Goal: Task Accomplishment & Management: Use online tool/utility

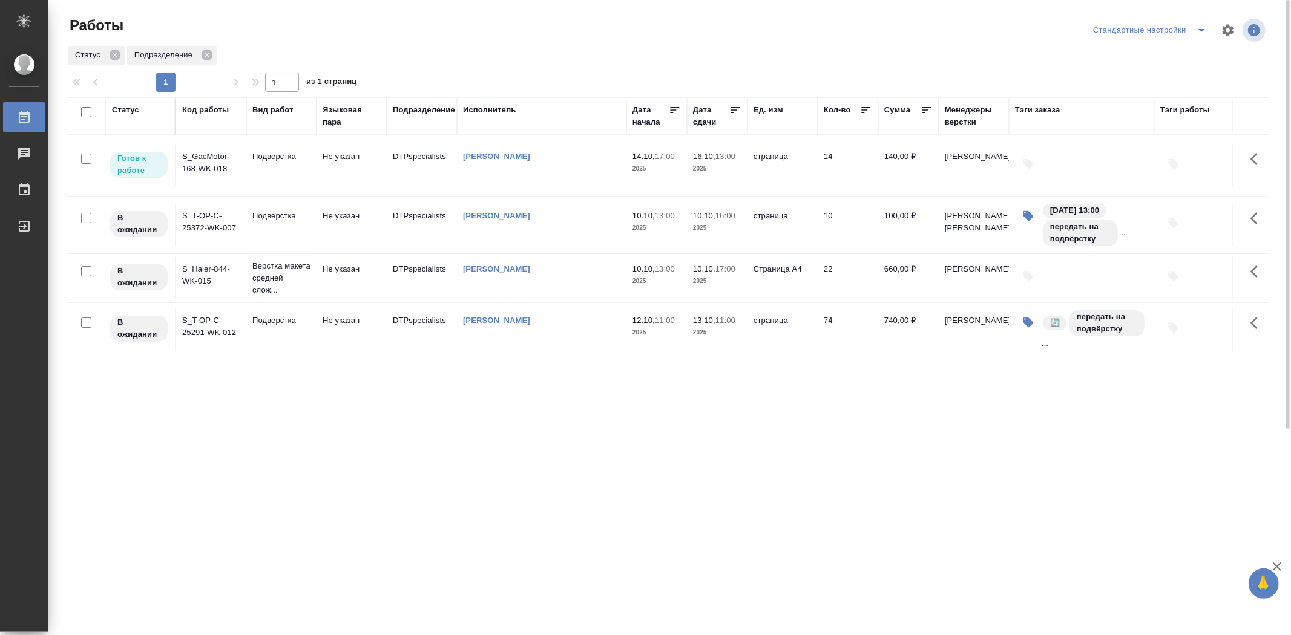
click at [212, 289] on td "S_Haier-844-WK-015" at bounding box center [211, 278] width 70 height 42
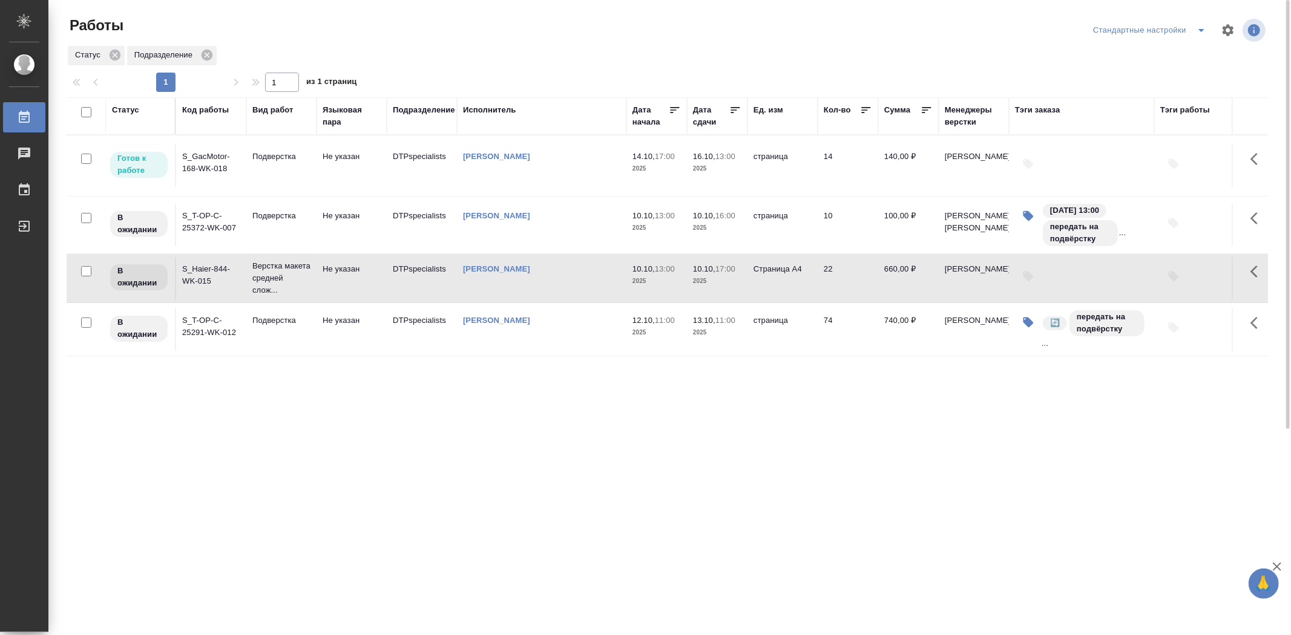
click at [212, 289] on td "S_Haier-844-WK-015" at bounding box center [211, 278] width 70 height 42
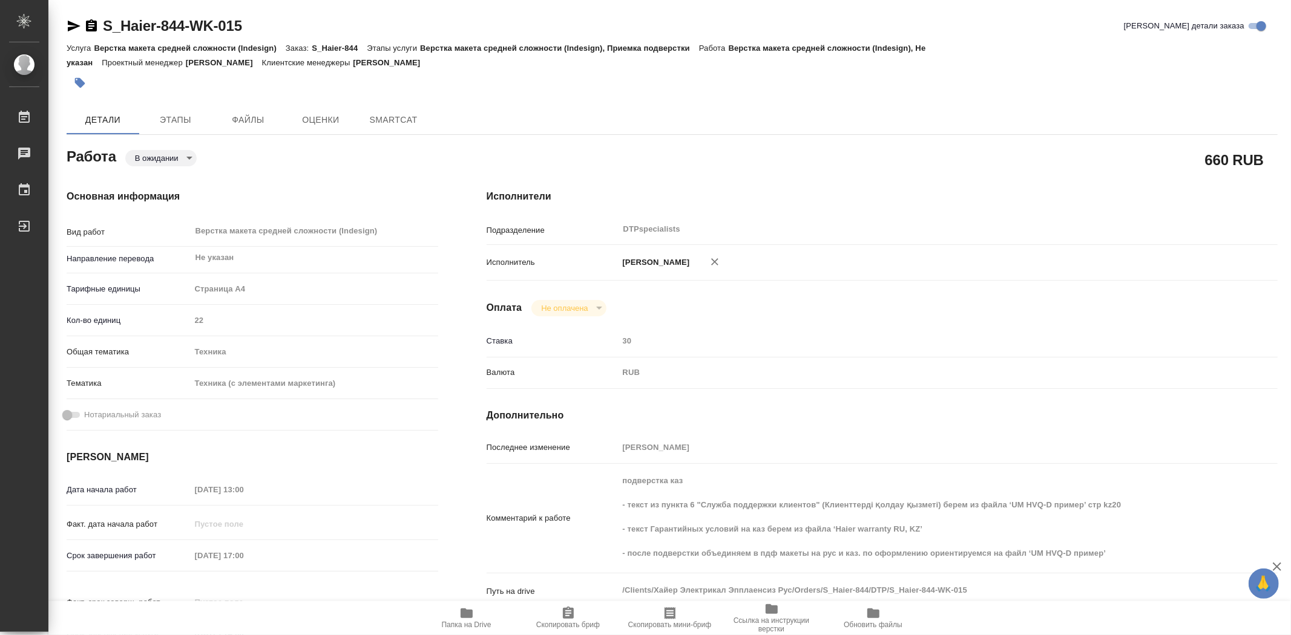
type textarea "x"
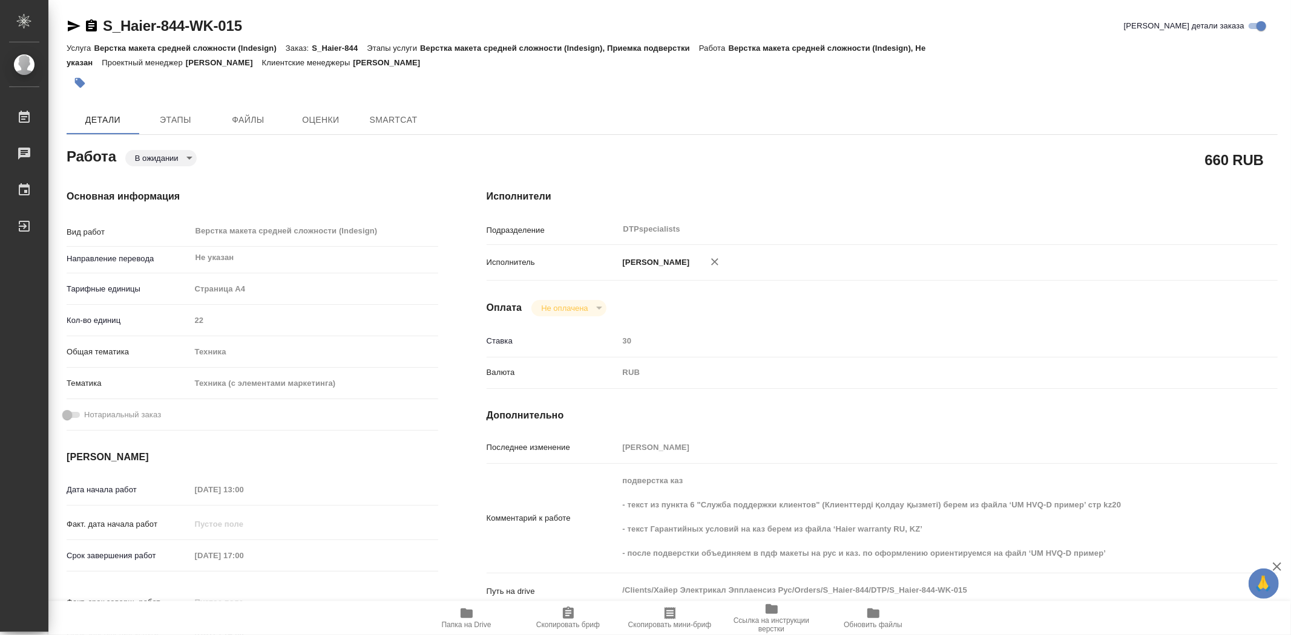
type textarea "x"
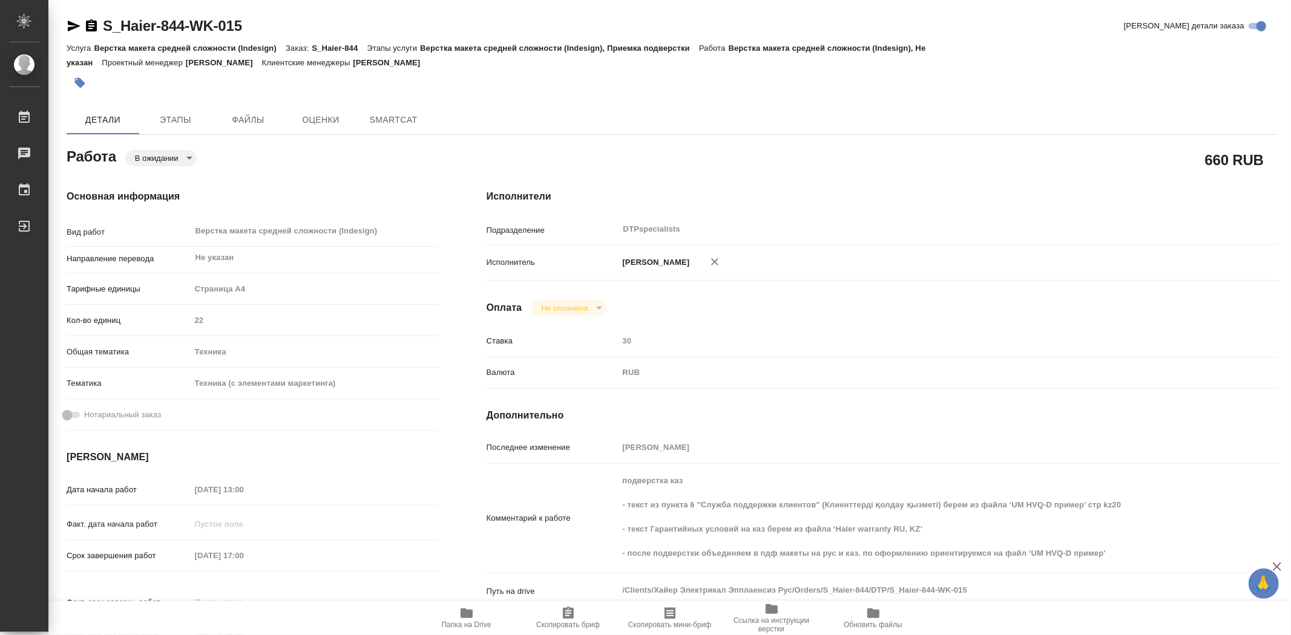
type textarea "x"
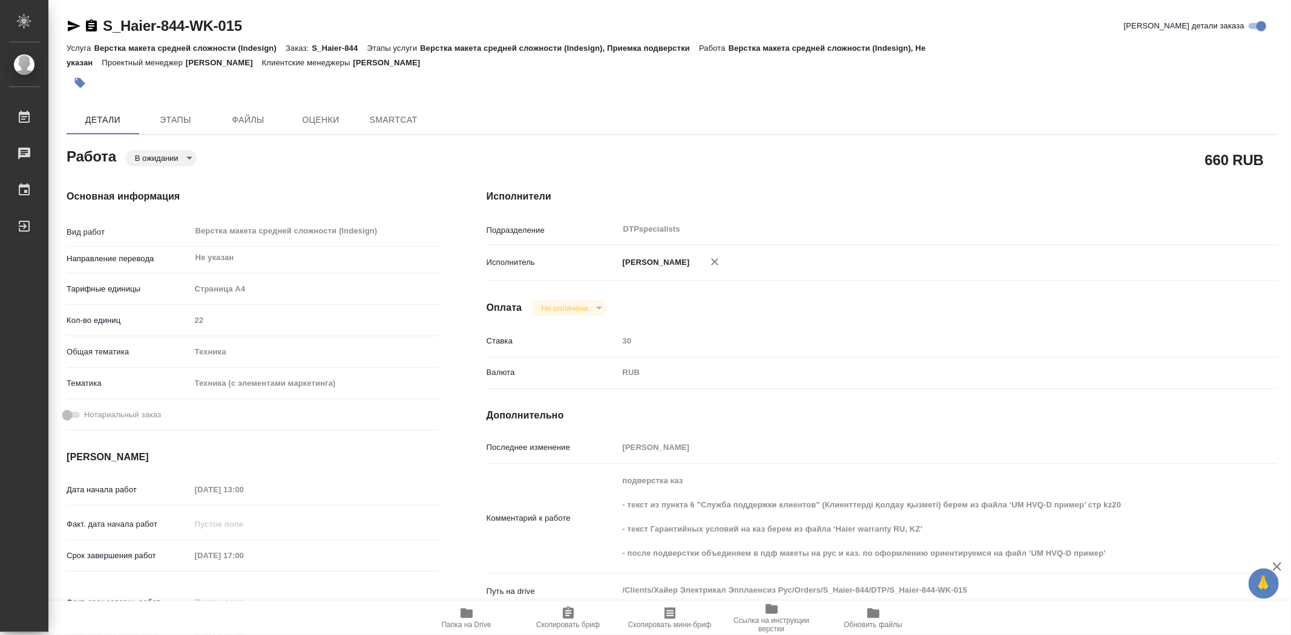
type textarea "x"
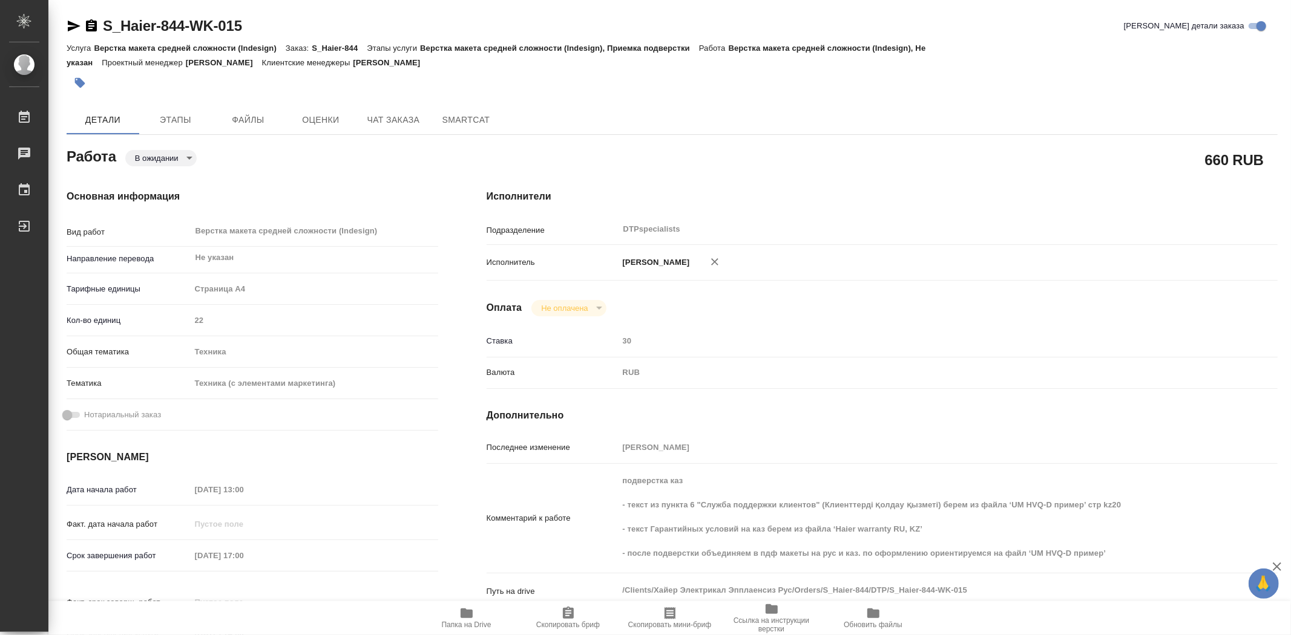
type textarea "x"
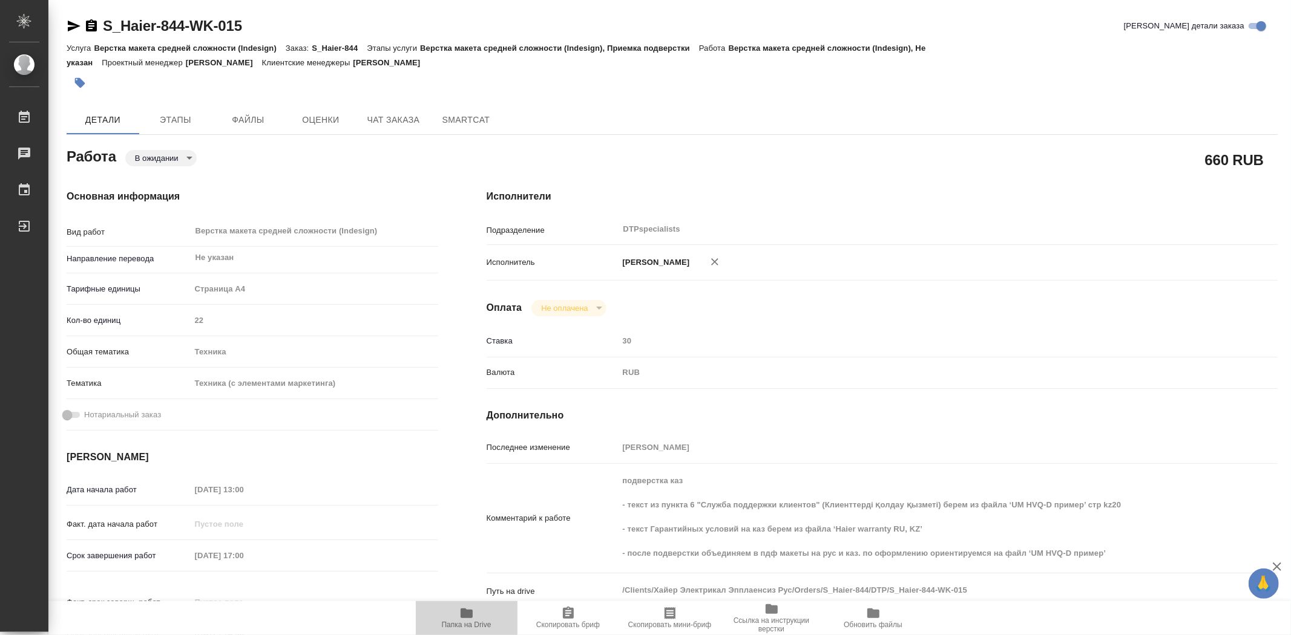
click at [470, 621] on span "Папка на Drive" at bounding box center [467, 625] width 50 height 8
type textarea "x"
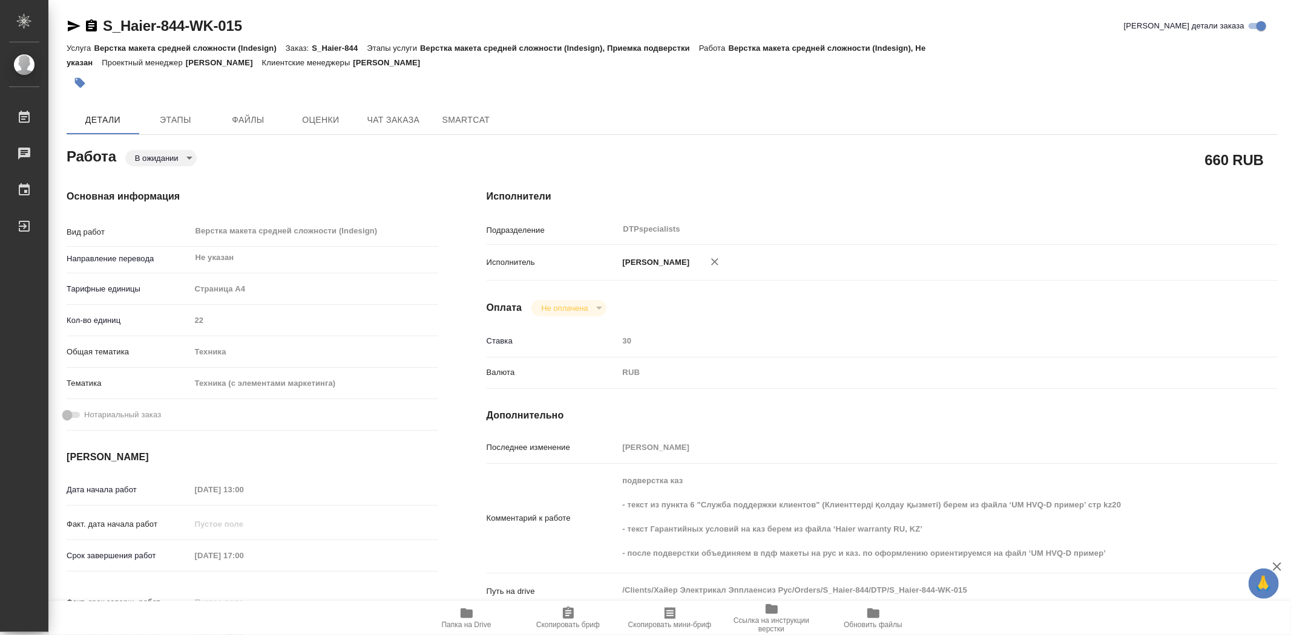
type textarea "x"
